Goal: Task Accomplishment & Management: Use online tool/utility

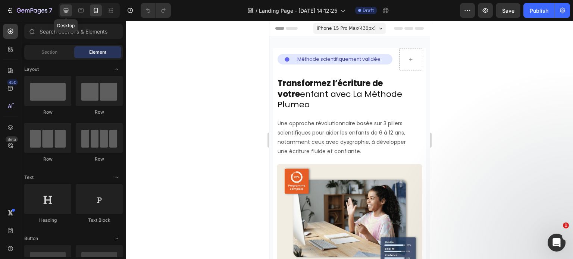
click at [65, 7] on icon at bounding box center [65, 10] width 7 height 7
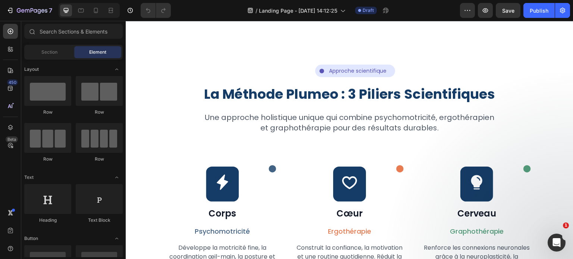
scroll to position [653, 0]
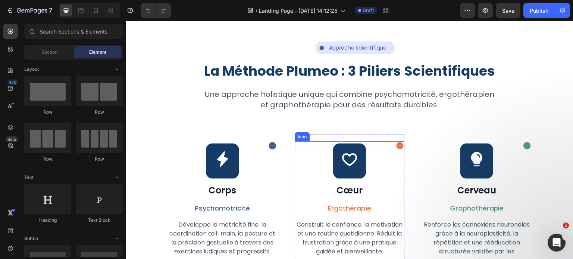
click at [396, 147] on icon at bounding box center [399, 145] width 7 height 7
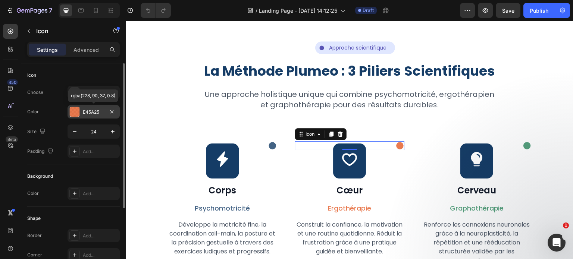
click at [97, 111] on div "E45A25" at bounding box center [94, 112] width 22 height 7
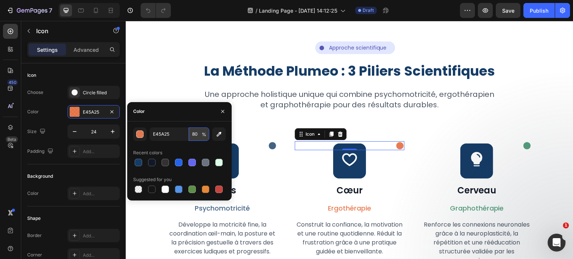
click at [195, 135] on input "80" at bounding box center [199, 134] width 21 height 13
type input "100"
click at [180, 135] on input "E45A25" at bounding box center [169, 134] width 39 height 13
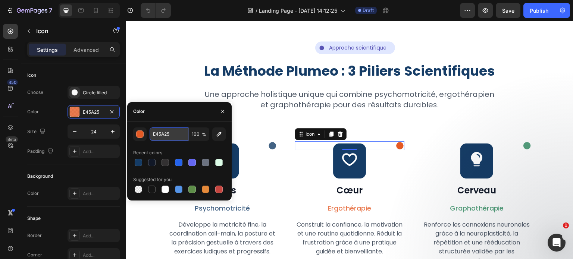
click at [180, 135] on input "E45A25" at bounding box center [169, 134] width 39 height 13
click at [336, 159] on div "Icon Row" at bounding box center [349, 161] width 33 height 35
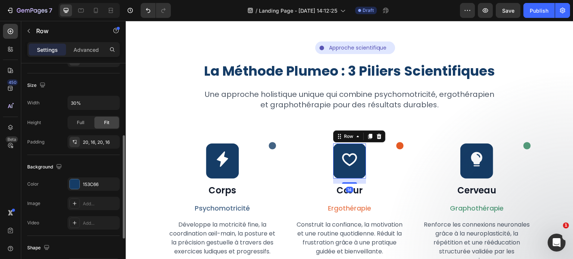
scroll to position [170, 0]
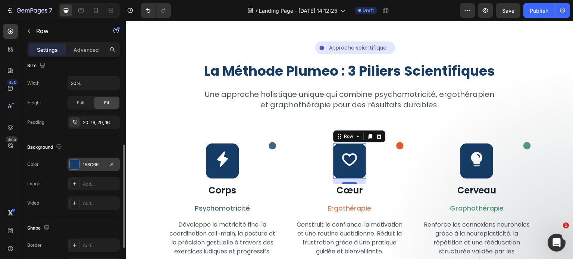
click at [92, 160] on div "153C66" at bounding box center [94, 164] width 52 height 13
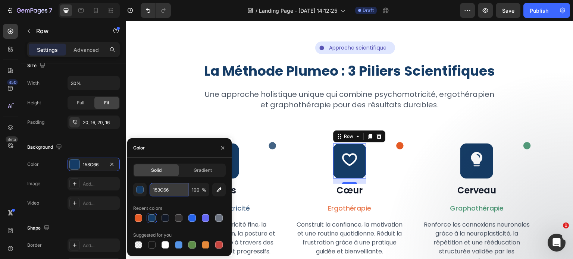
click at [171, 188] on input "153C66" at bounding box center [169, 189] width 39 height 13
type input "E45A25"
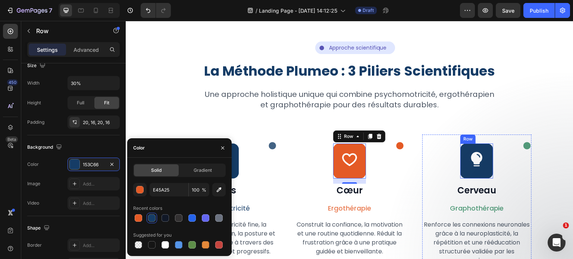
click at [460, 148] on div "Icon Row" at bounding box center [476, 161] width 33 height 35
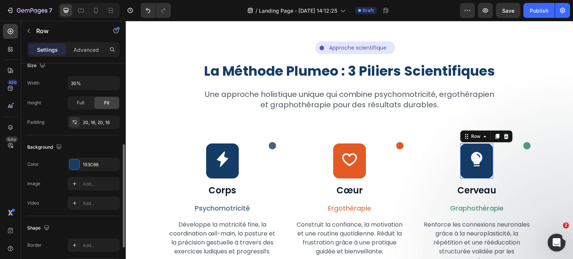
scroll to position [170, 0]
click at [523, 145] on icon at bounding box center [526, 145] width 7 height 7
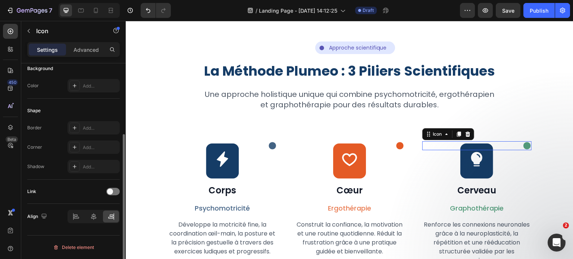
scroll to position [0, 0]
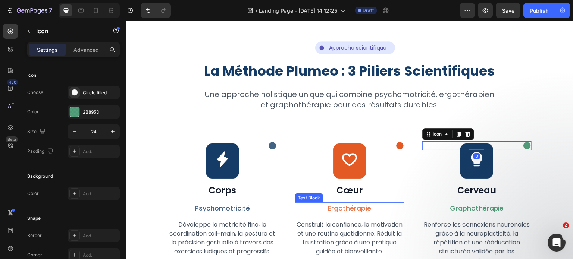
click at [338, 208] on p "Ergothérapie" at bounding box center [349, 208] width 108 height 10
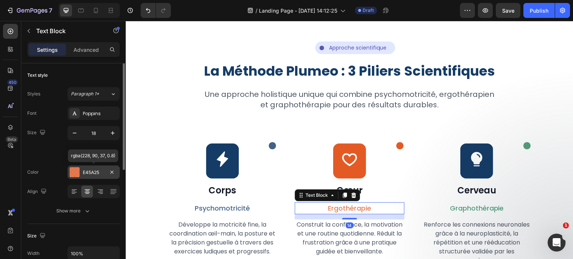
click at [87, 171] on div "E45A25" at bounding box center [94, 172] width 22 height 7
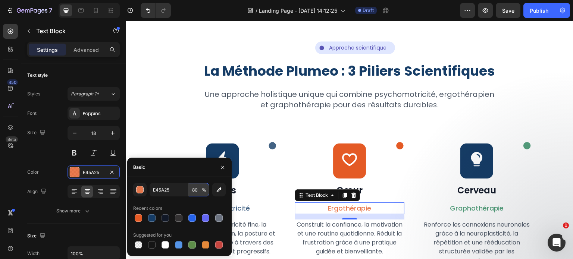
click at [197, 190] on input "80" at bounding box center [199, 189] width 21 height 13
type input "100"
click at [523, 148] on icon at bounding box center [526, 145] width 7 height 7
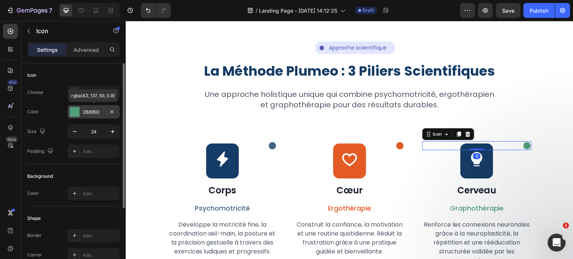
click at [98, 113] on div "2B895D" at bounding box center [94, 112] width 22 height 7
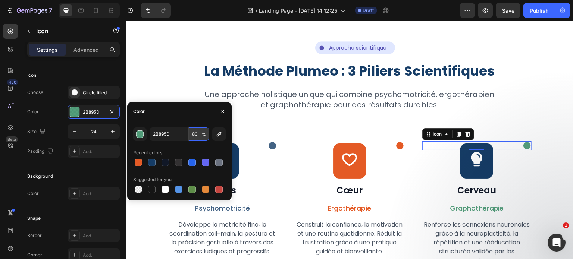
click at [191, 133] on input "80" at bounding box center [199, 134] width 21 height 13
type input "100"
click at [166, 135] on input "2B895D" at bounding box center [169, 134] width 39 height 13
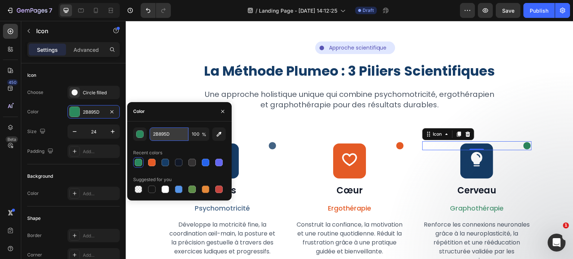
click at [166, 135] on input "2B895D" at bounding box center [169, 134] width 39 height 13
click at [460, 170] on div "Icon Row" at bounding box center [476, 161] width 33 height 35
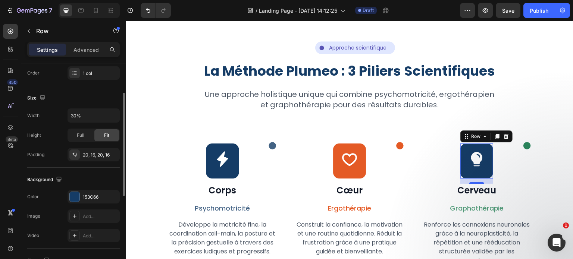
scroll to position [139, 0]
click at [82, 195] on div "153C66" at bounding box center [94, 195] width 52 height 13
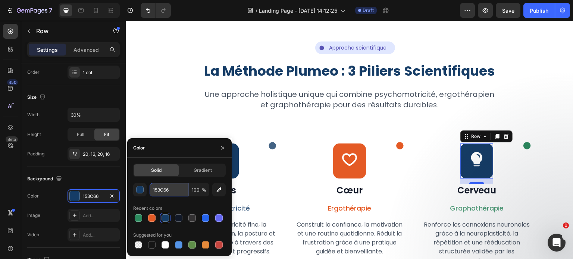
click at [170, 192] on input "153C66" at bounding box center [169, 189] width 39 height 13
type input "2B895D"
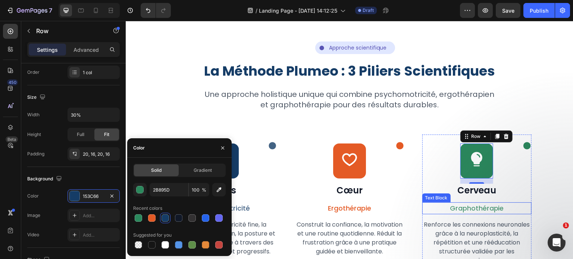
click at [470, 209] on p "Graphothérapie" at bounding box center [477, 208] width 108 height 10
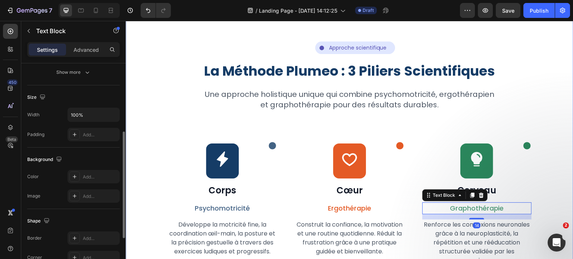
scroll to position [0, 0]
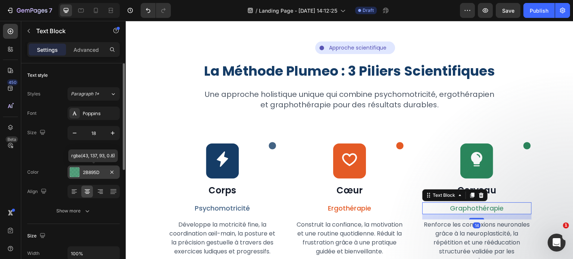
click at [89, 173] on div "2B895D" at bounding box center [94, 172] width 22 height 7
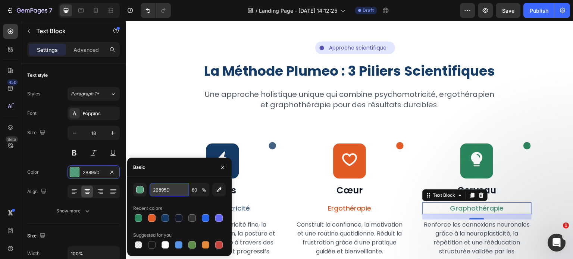
click at [175, 188] on input "2B895D" at bounding box center [169, 189] width 39 height 13
click at [194, 193] on input "80" at bounding box center [199, 189] width 21 height 13
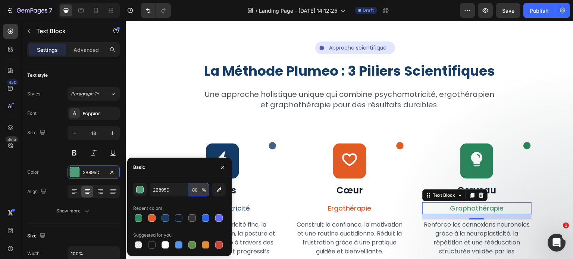
click at [194, 193] on input "80" at bounding box center [199, 189] width 21 height 13
type input "100"
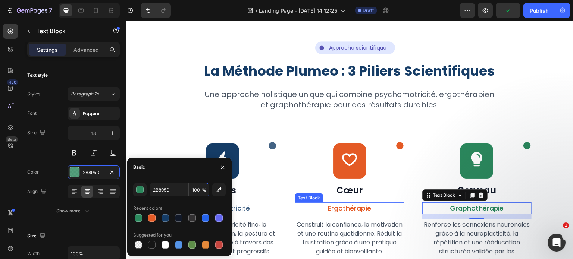
scroll to position [738, 0]
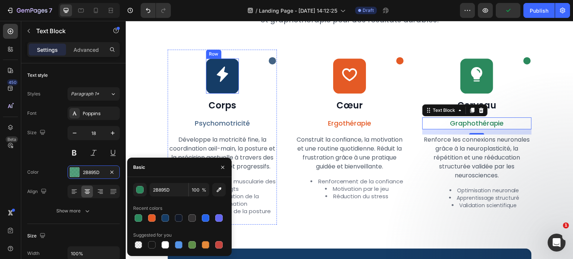
click at [211, 65] on div "Icon Row" at bounding box center [222, 76] width 33 height 35
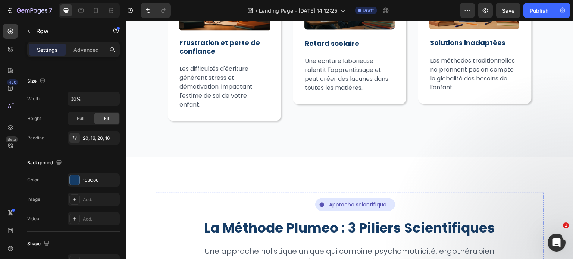
scroll to position [467, 0]
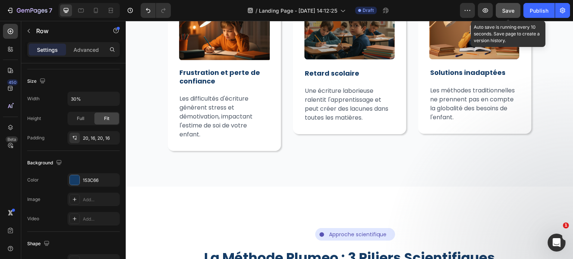
click at [507, 11] on span "Save" at bounding box center [508, 10] width 12 height 6
